Goal: Transaction & Acquisition: Book appointment/travel/reservation

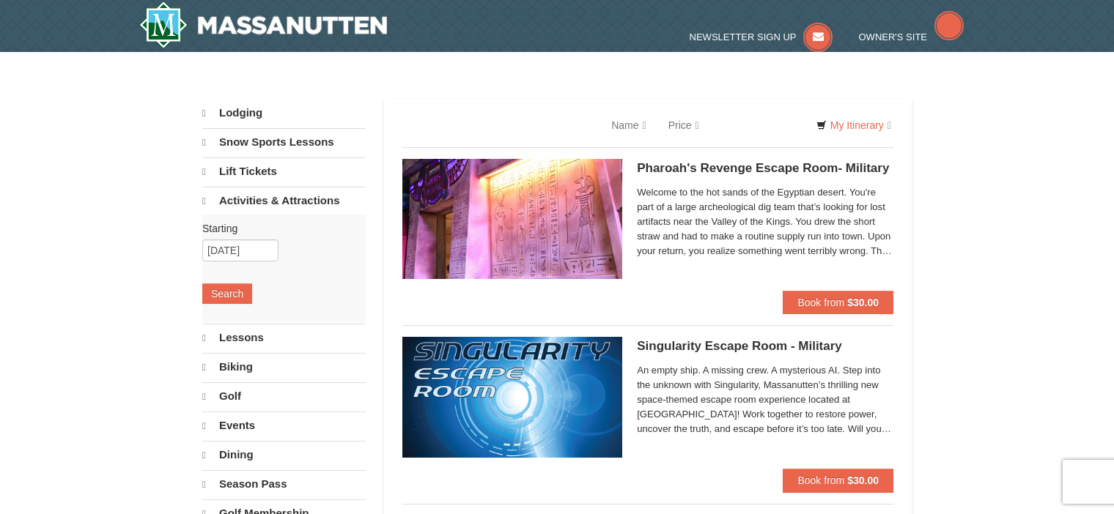
select select "10"
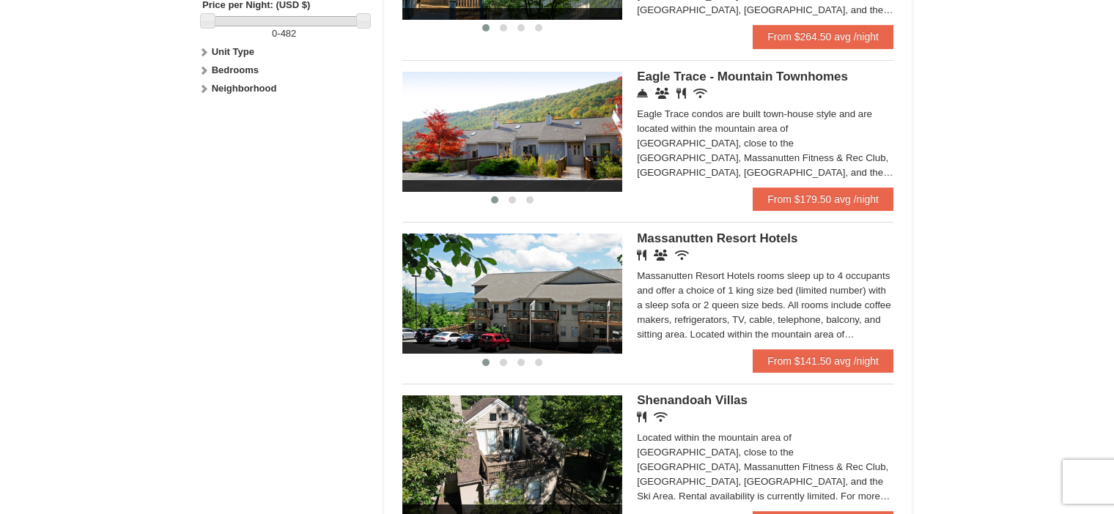
scroll to position [760, 0]
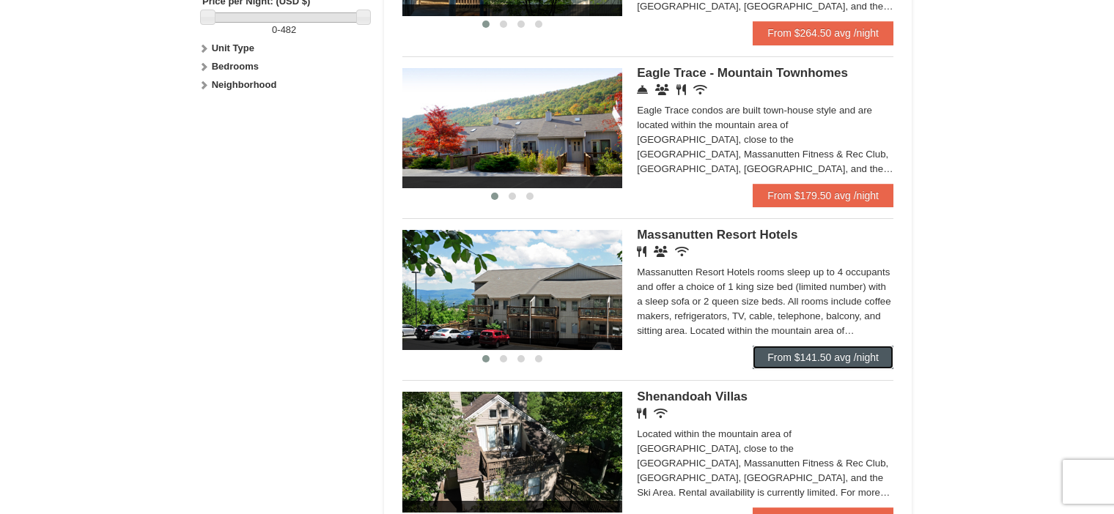
click at [814, 368] on link "From $141.50 avg /night" at bounding box center [823, 357] width 141 height 23
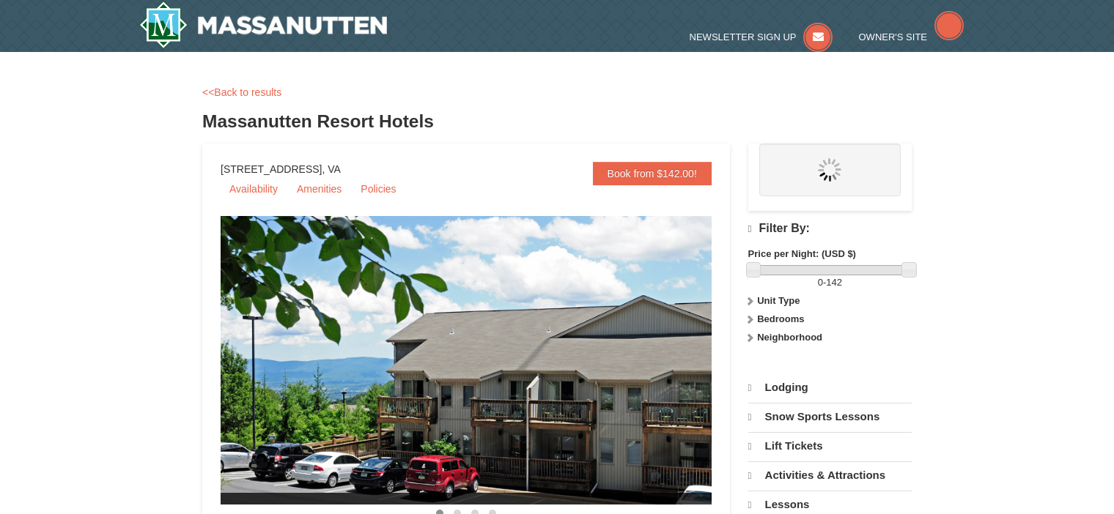
select select "10"
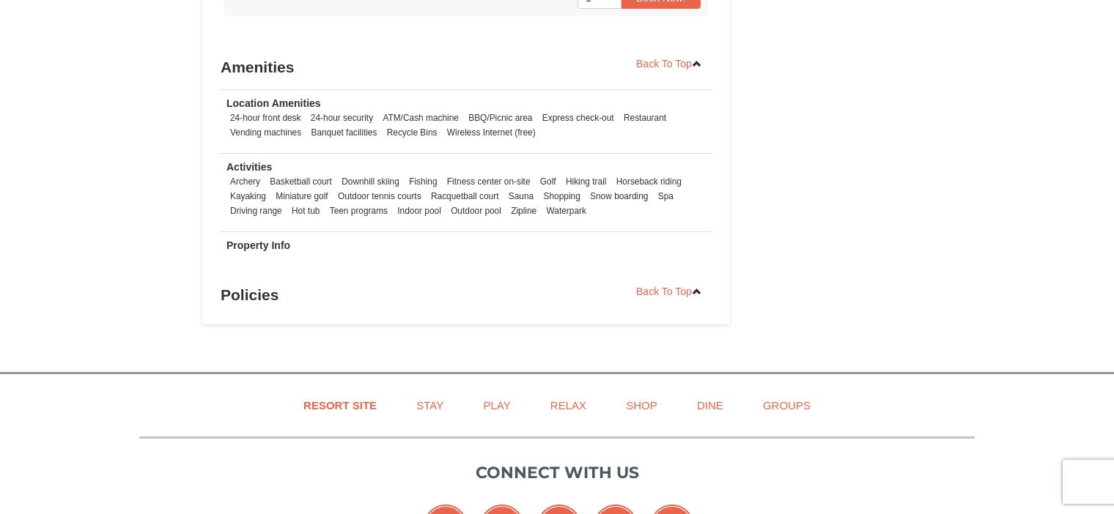
scroll to position [1475, 0]
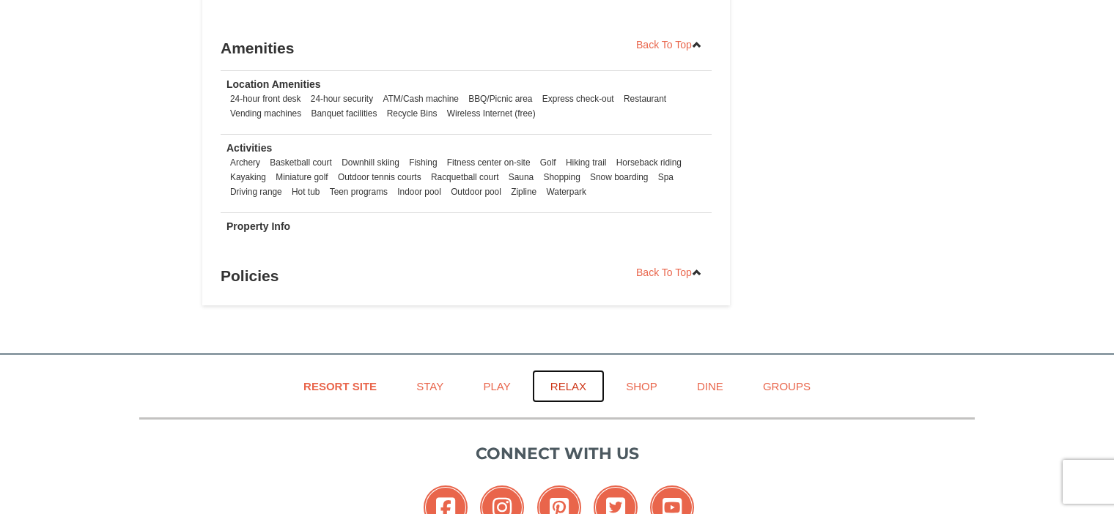
click at [562, 377] on link "Relax" at bounding box center [568, 386] width 73 height 33
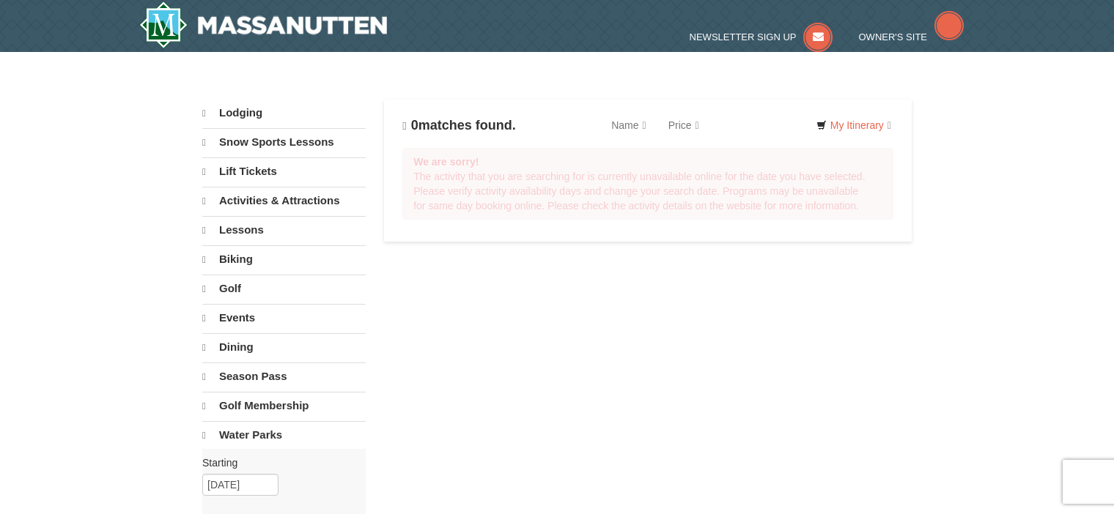
select select "10"
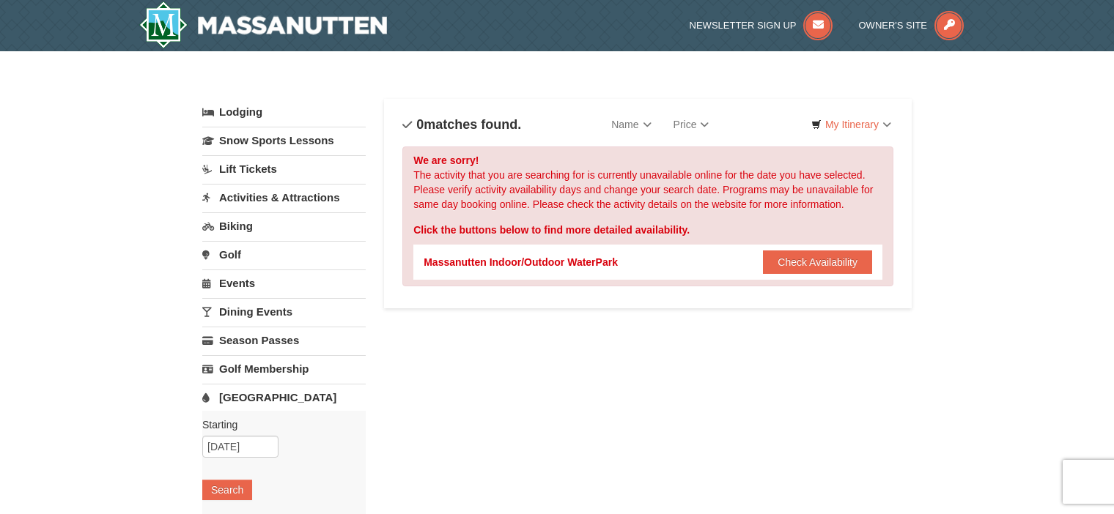
click at [266, 162] on link "Lift Tickets" at bounding box center [283, 168] width 163 height 27
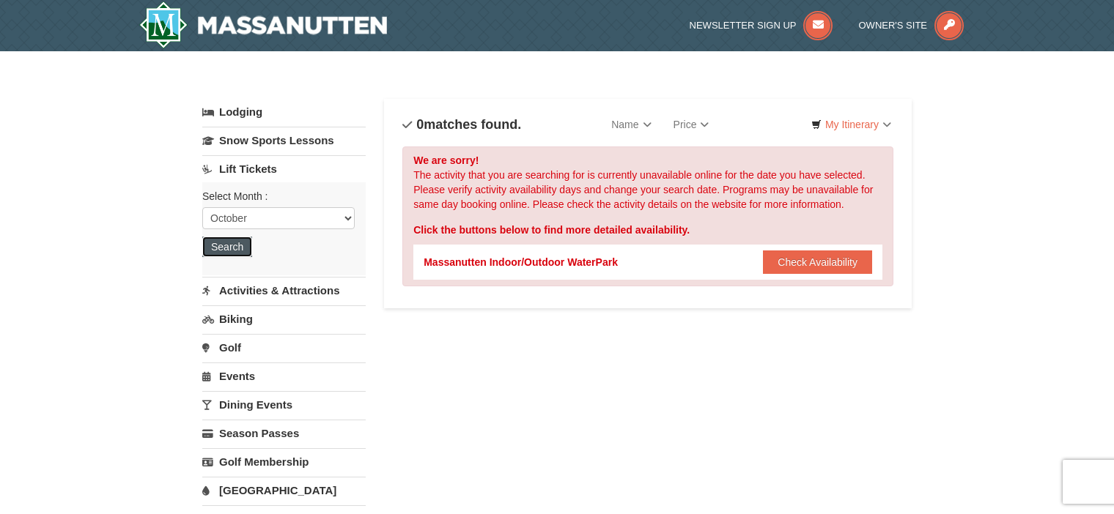
click at [216, 246] on button "Search" at bounding box center [227, 247] width 50 height 21
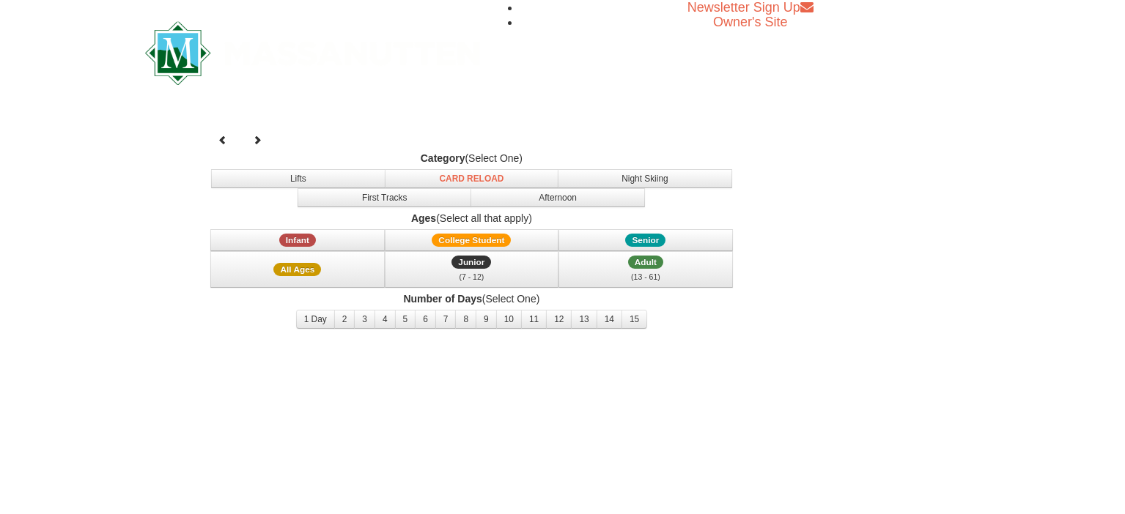
click at [216, 246] on html "Browser Not Supported We notice you are using a browser which will not provide …" at bounding box center [562, 176] width 1125 height 353
select select "10"
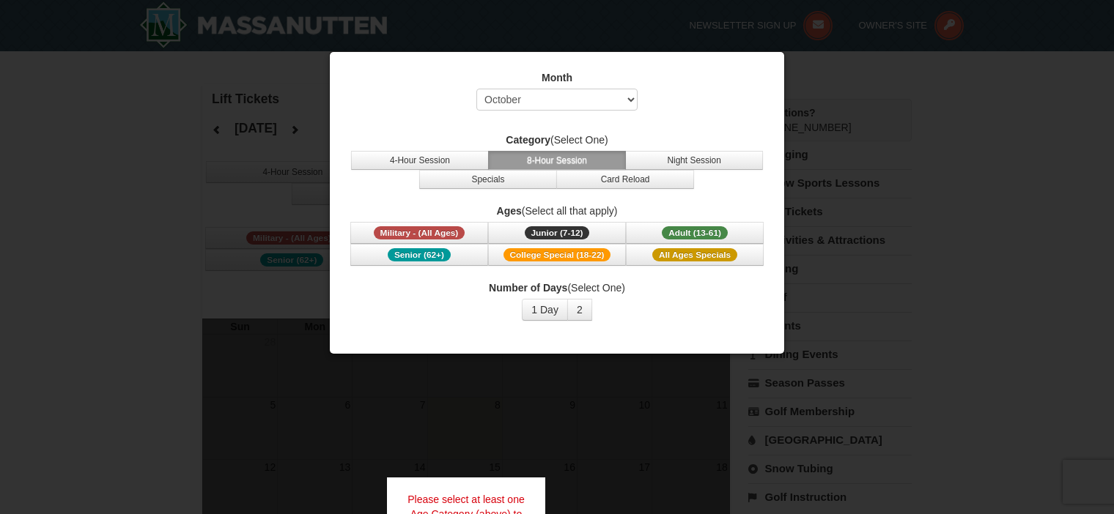
click at [816, 119] on div at bounding box center [557, 257] width 1114 height 514
click at [542, 99] on select "Select October November December January February March April May June July Aug…" at bounding box center [556, 100] width 161 height 22
click at [476, 89] on select "Select October November December January February March April May June July Aug…" at bounding box center [556, 100] width 161 height 22
click at [519, 138] on strong "Category" at bounding box center [528, 140] width 45 height 12
drag, startPoint x: 945, startPoint y: 117, endPoint x: 986, endPoint y: 106, distance: 43.2
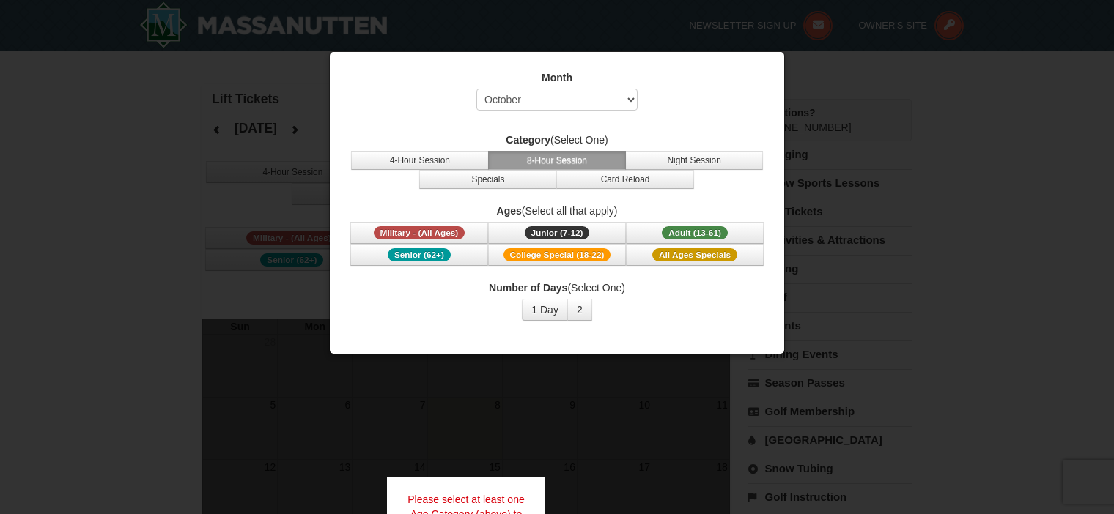
click at [986, 106] on div at bounding box center [557, 257] width 1114 height 514
